Goal: Transaction & Acquisition: Purchase product/service

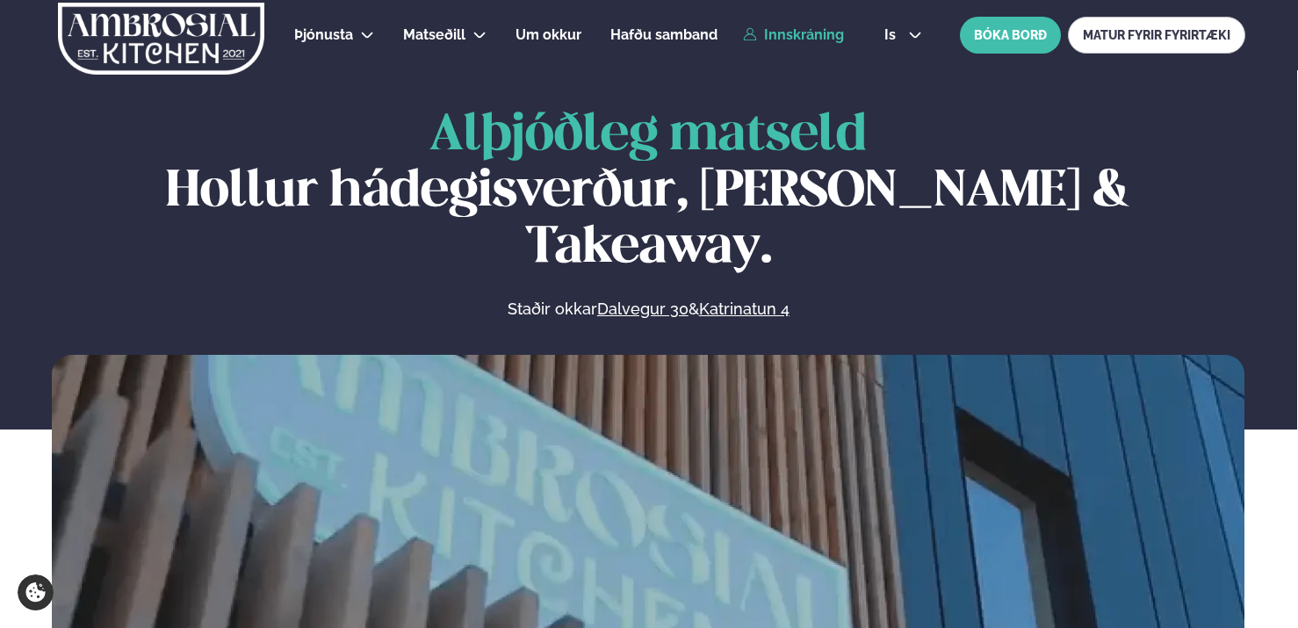
click at [796, 34] on link "Innskráning" at bounding box center [793, 35] width 101 height 16
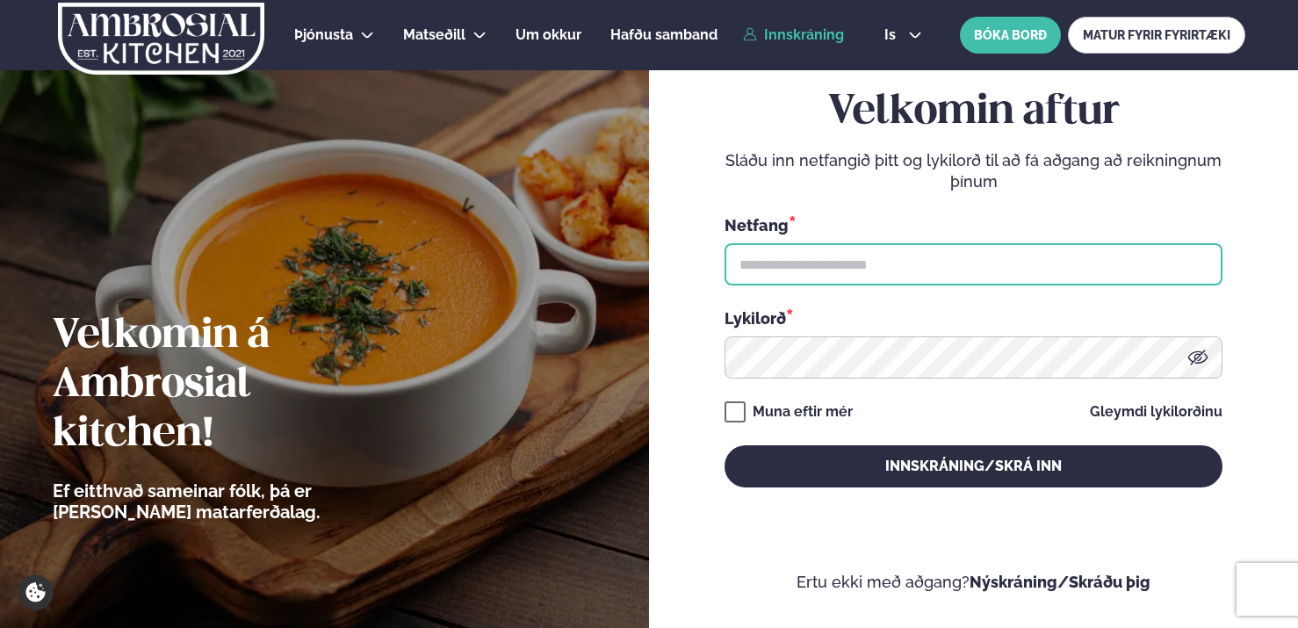
click at [781, 276] on input "text" at bounding box center [973, 264] width 498 height 42
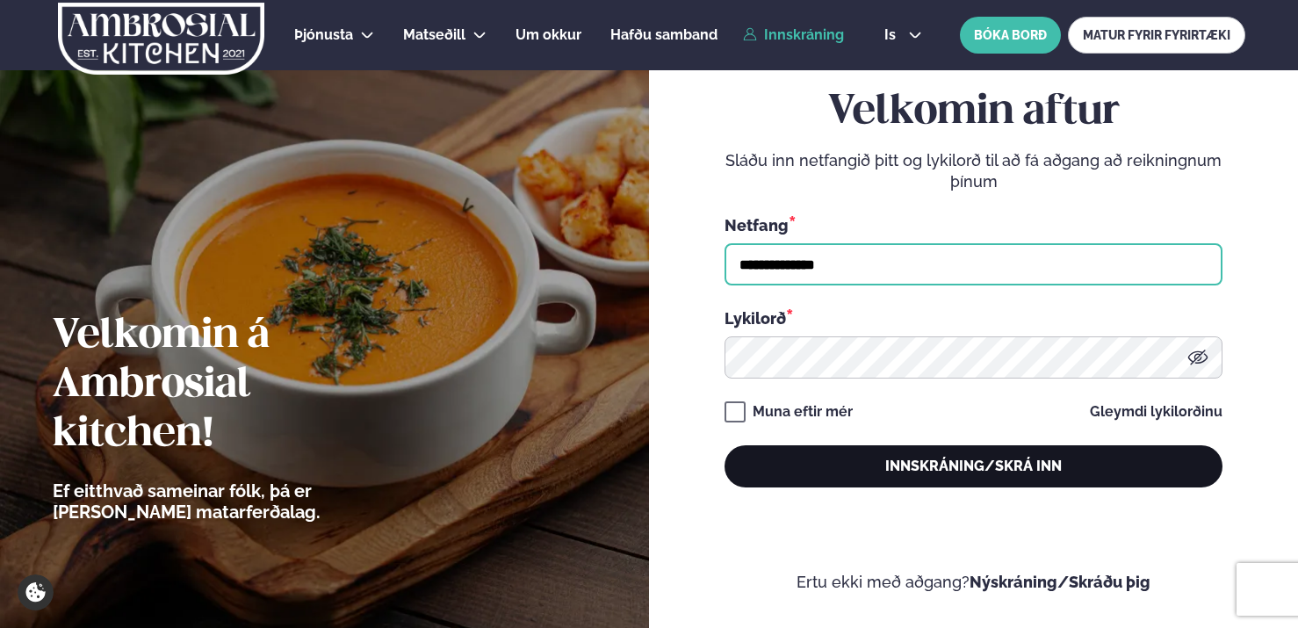
type input "**********"
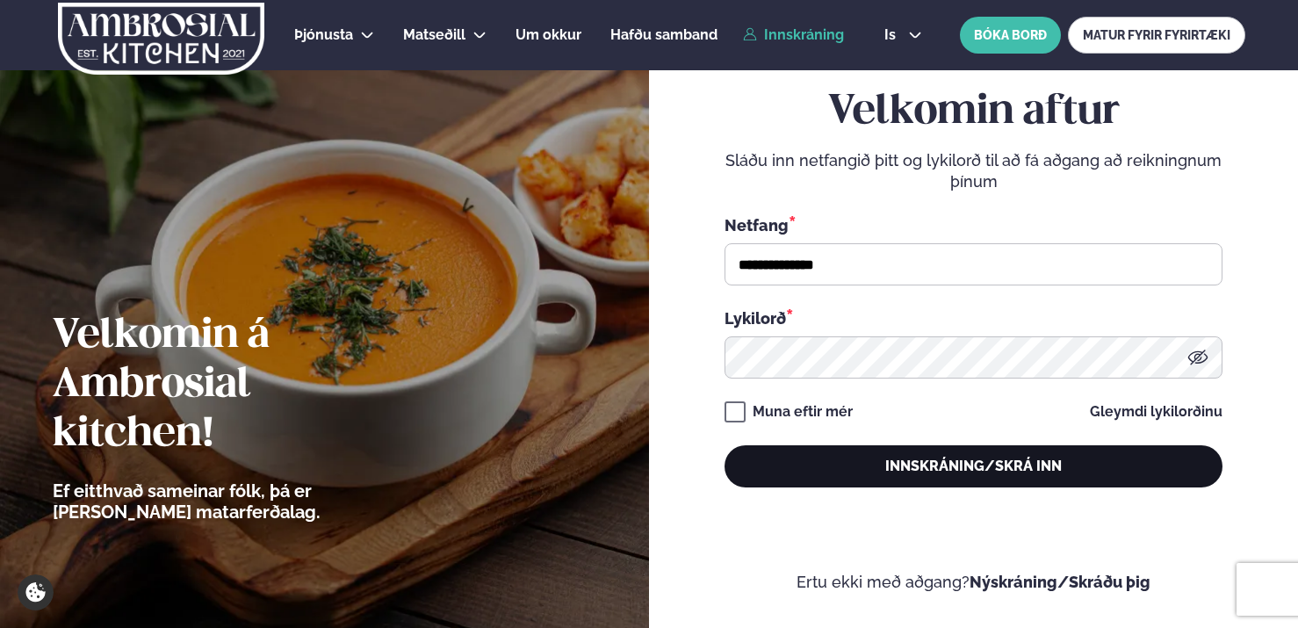
click at [835, 466] on button "Innskráning/Skrá inn" at bounding box center [973, 466] width 498 height 42
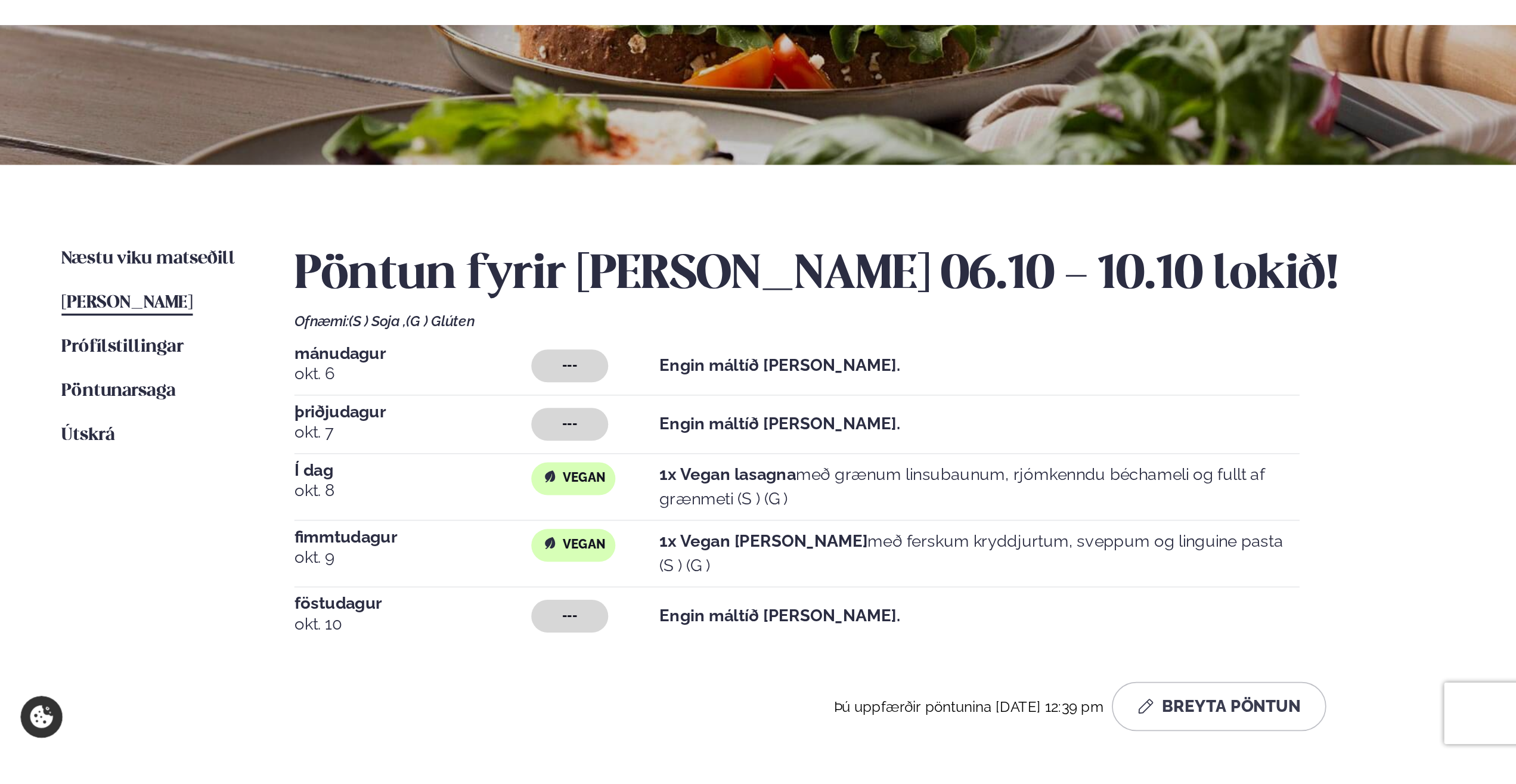
scroll to position [102, 0]
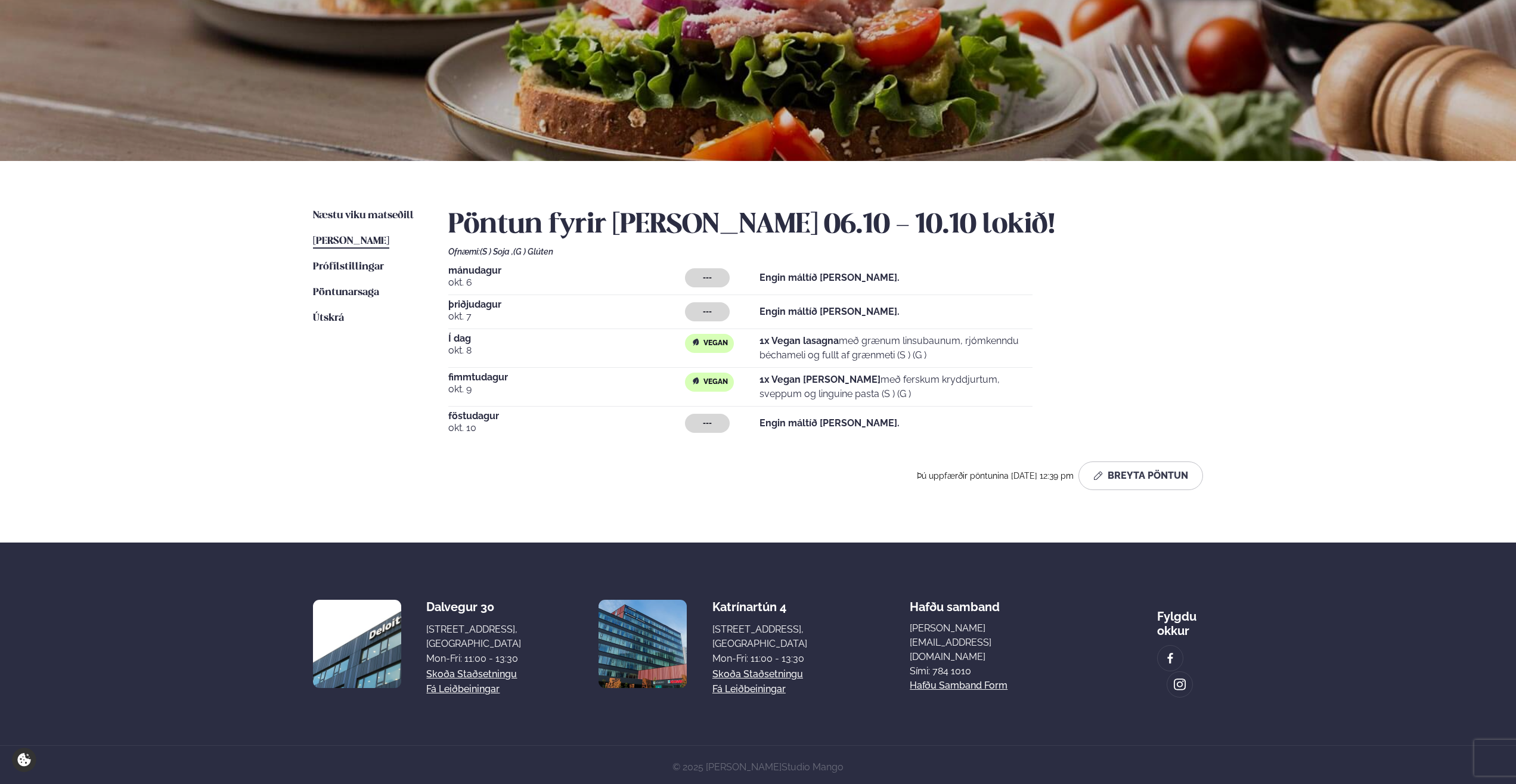
click at [567, 316] on div "Næstu [PERSON_NAME] matseðill Næsta vika [PERSON_NAME] matseðill [PERSON_NAME] …" at bounding box center [758, 352] width 961 height 381
click at [373, 214] on span "Næstu viku matseðill" at bounding box center [363, 215] width 100 height 10
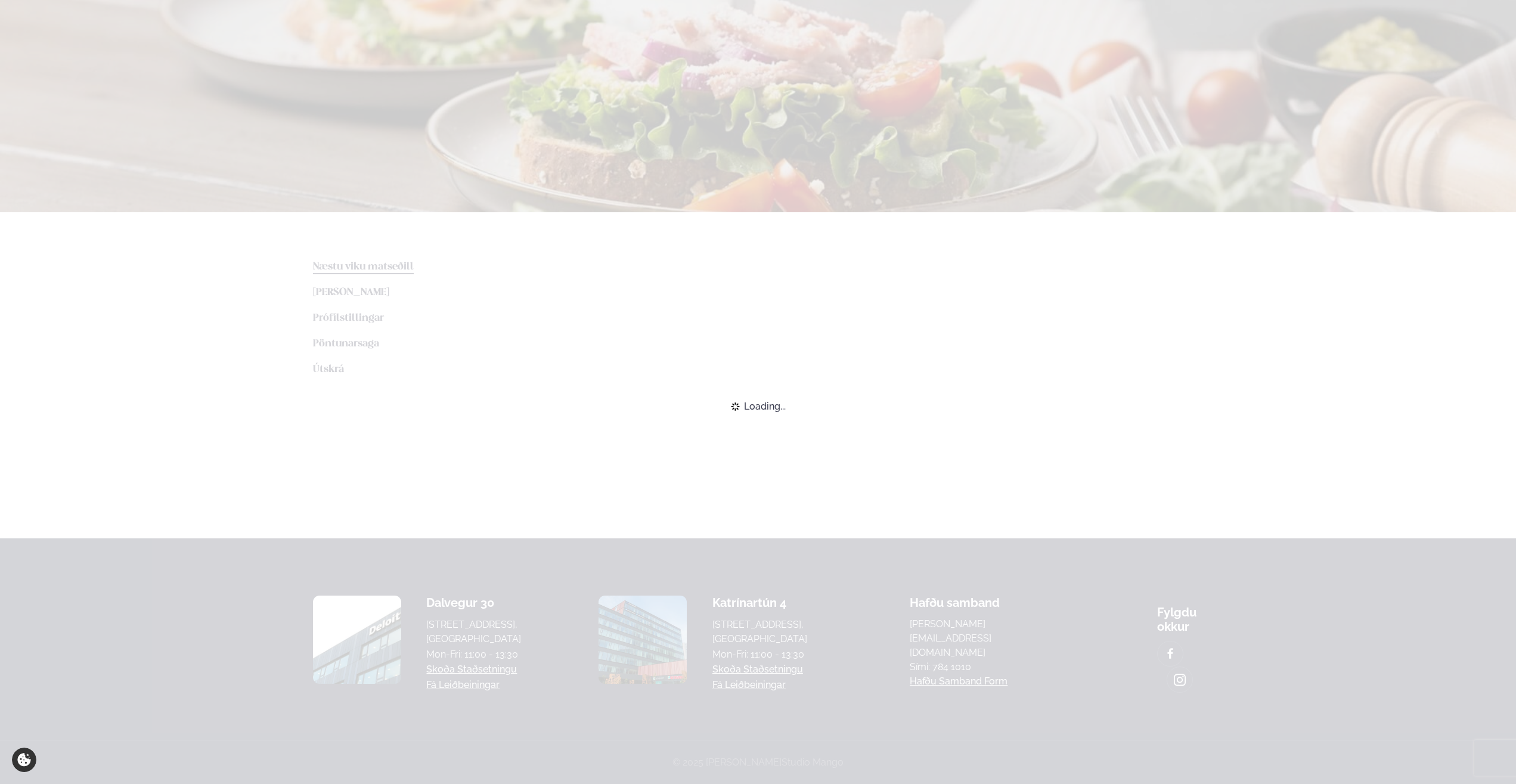
scroll to position [47, 0]
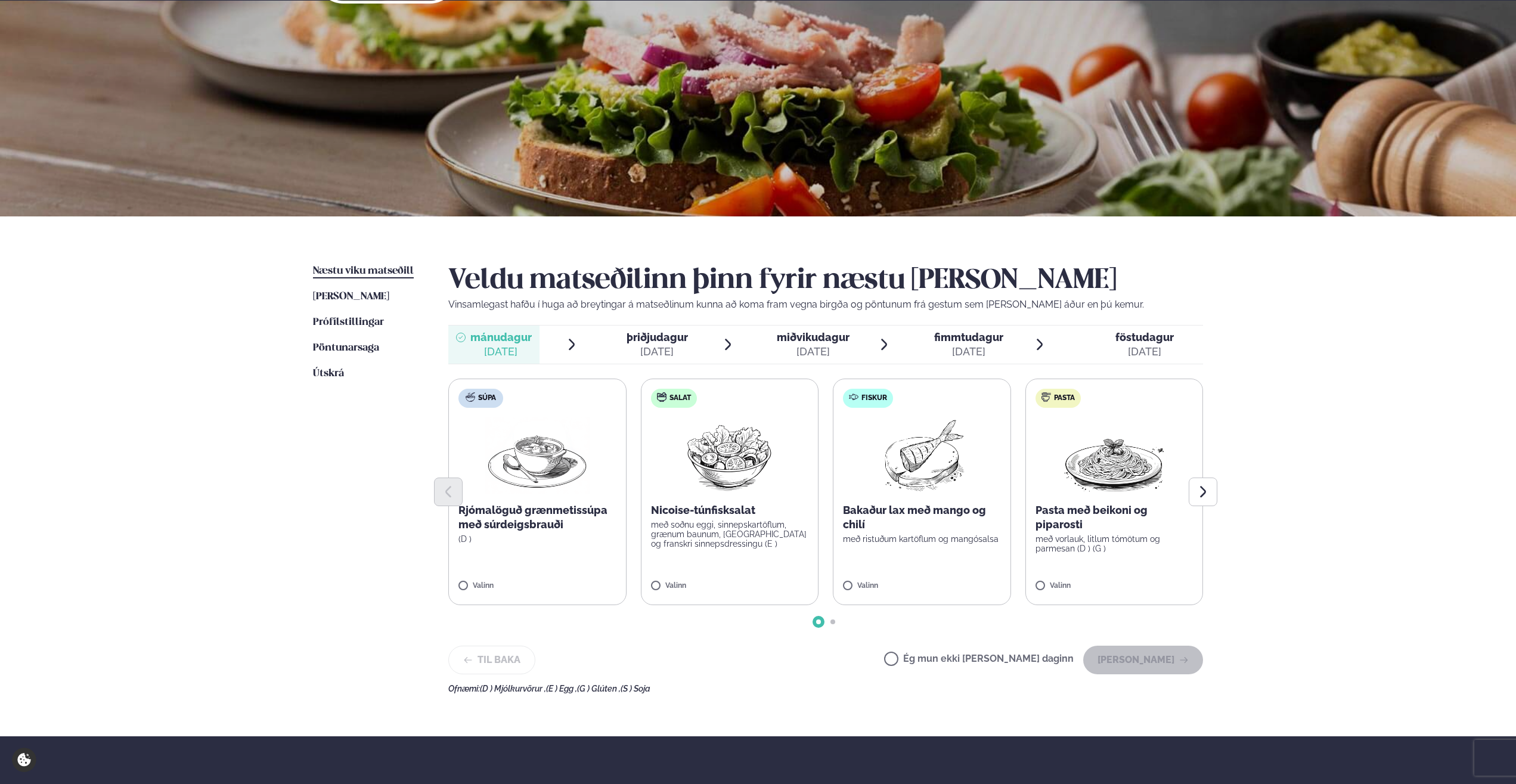
click at [567, 316] on span "miðvikudagur" at bounding box center [813, 337] width 73 height 12
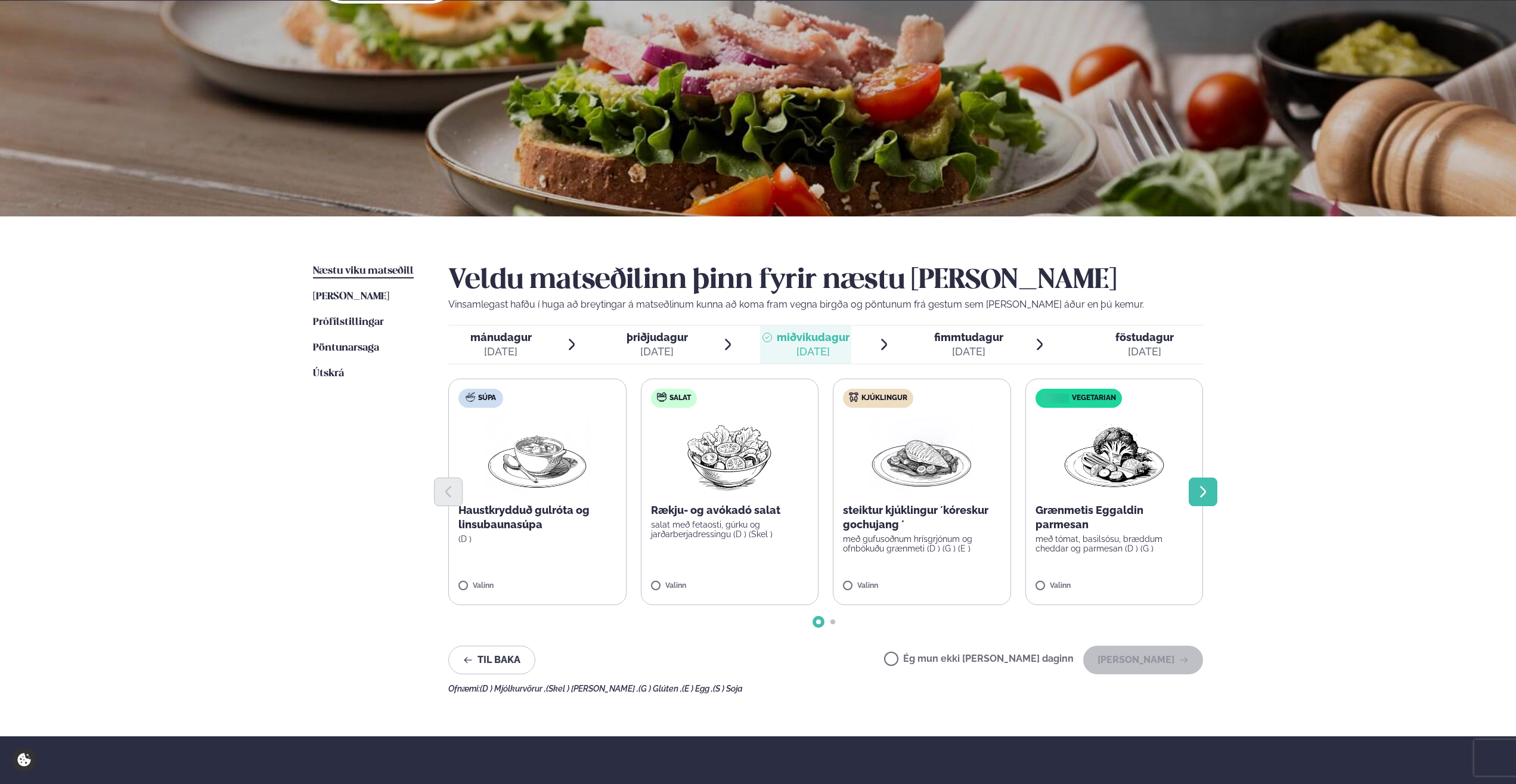
click at [567, 316] on button "Next slide" at bounding box center [1203, 491] width 29 height 29
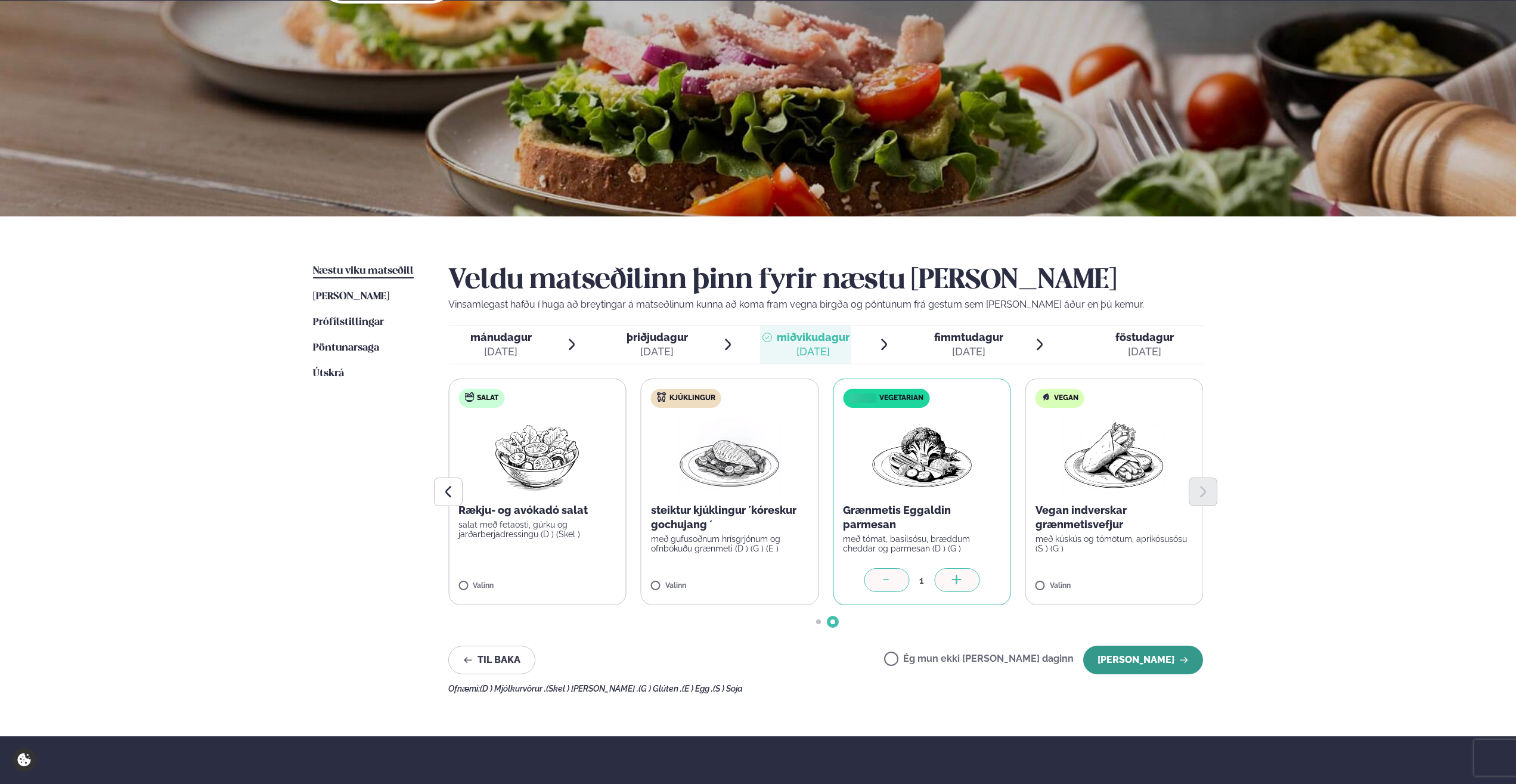
click at [567, 316] on button "[PERSON_NAME]" at bounding box center [1143, 660] width 119 height 29
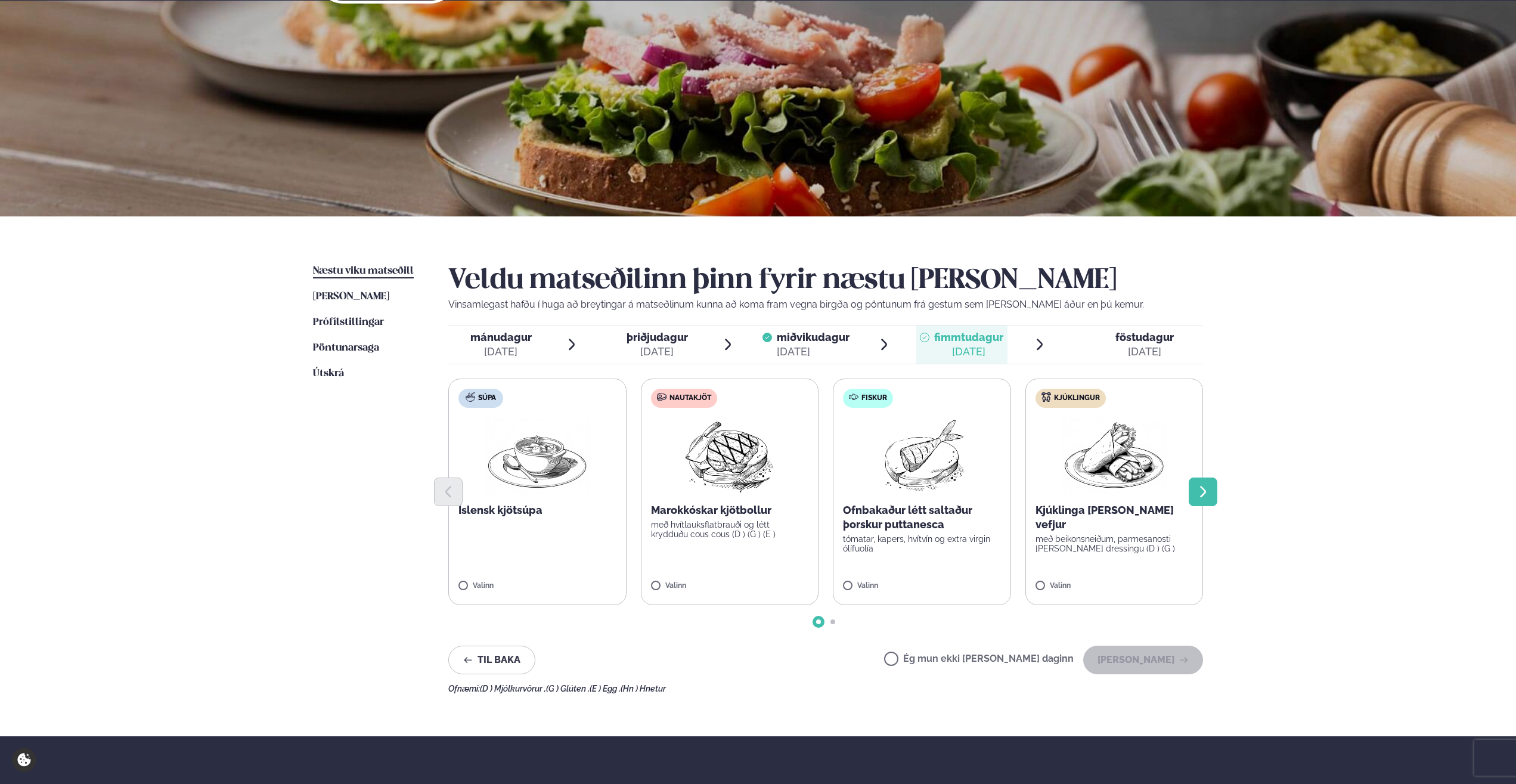
click at [567, 316] on button "Next slide" at bounding box center [1203, 491] width 29 height 29
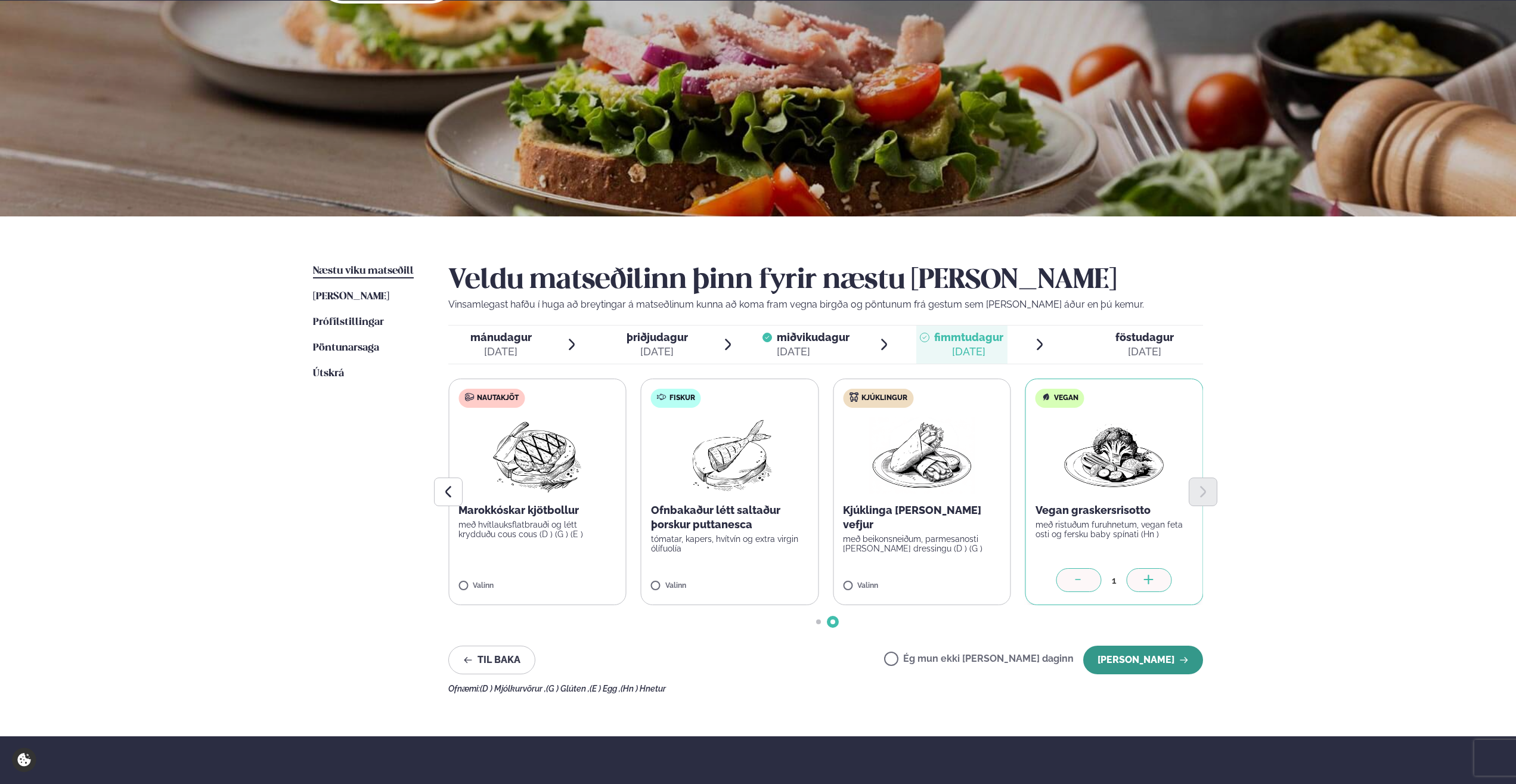
click at [567, 316] on button "[PERSON_NAME]" at bounding box center [1143, 660] width 119 height 29
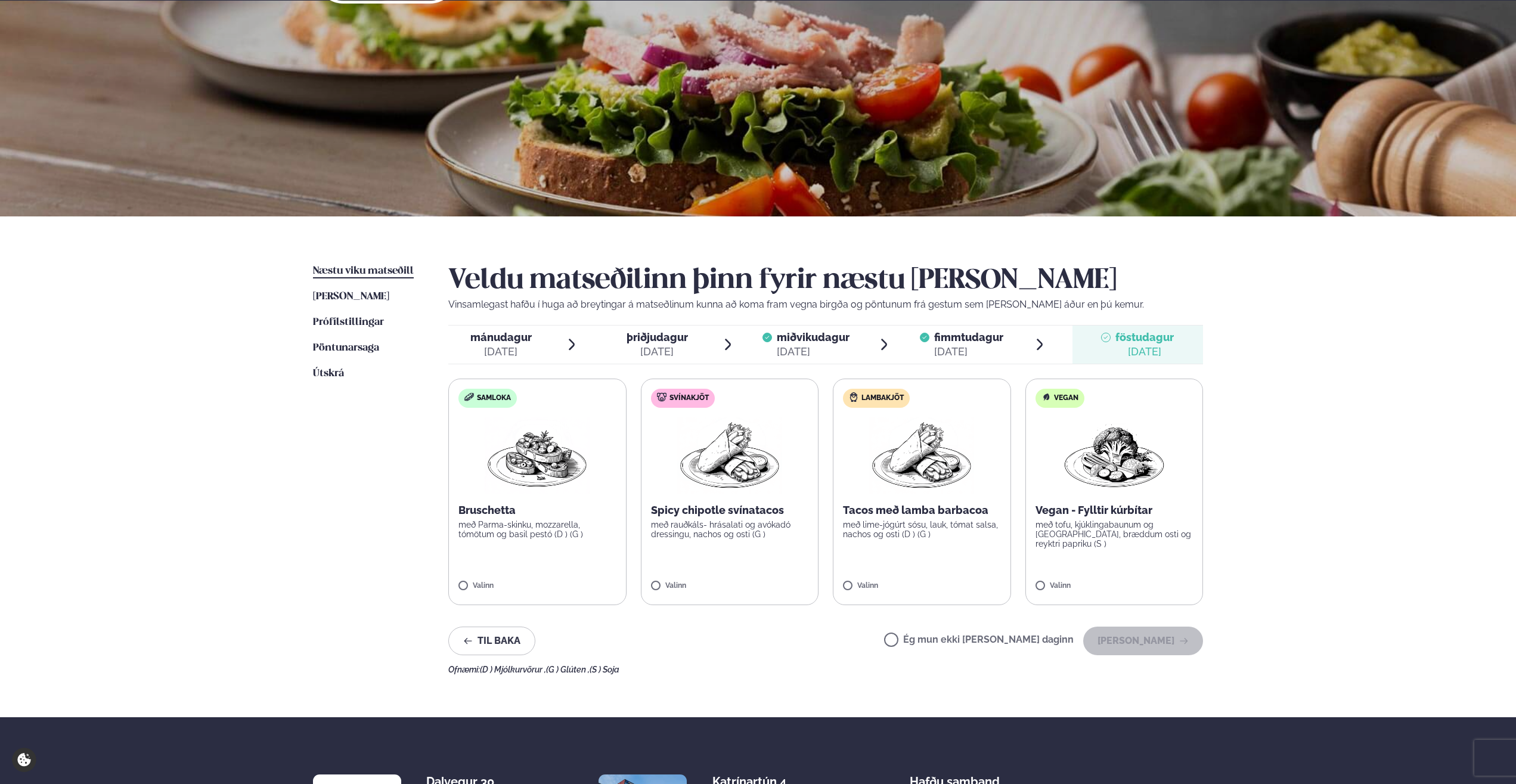
click at [567, 316] on div "Þjónusta Hádegismatur fyrir fyrirtæki Fyrirtækja veitingar Einkapartý Matseðill…" at bounding box center [758, 458] width 1516 height 1010
